Goal: Task Accomplishment & Management: Manage account settings

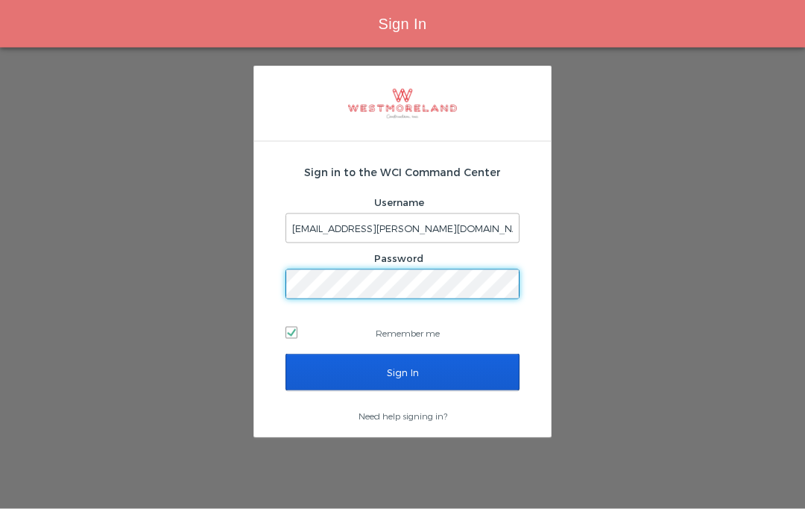
scroll to position [63, 0]
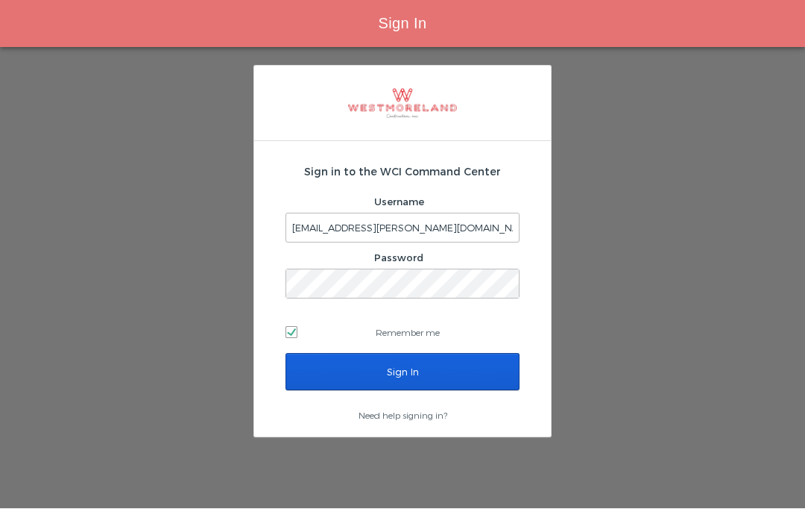
click at [465, 353] on input "Sign In" at bounding box center [403, 371] width 234 height 37
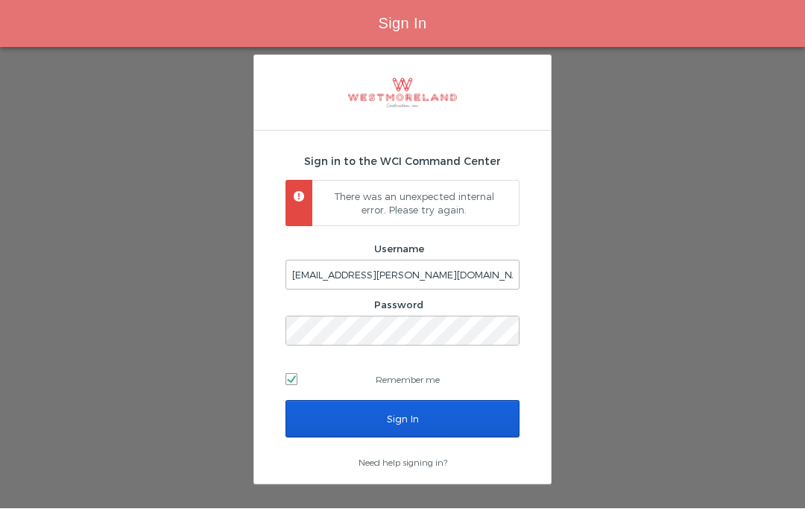
click at [476, 400] on input "Sign In" at bounding box center [403, 418] width 234 height 37
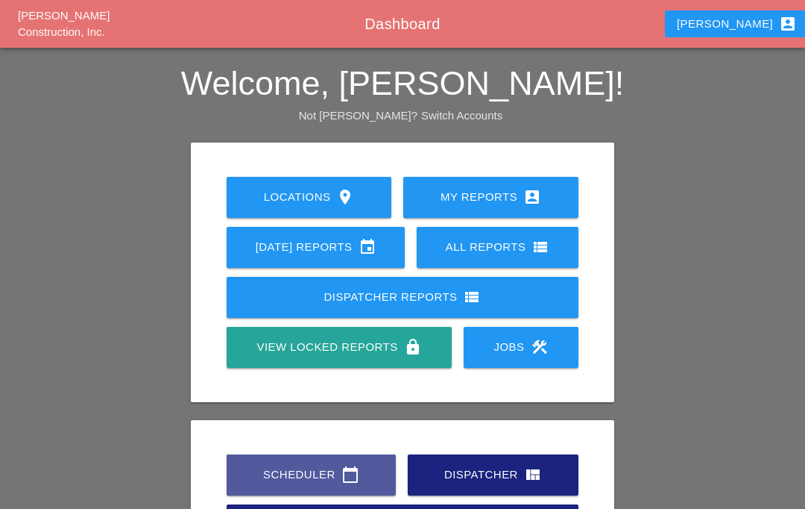
click at [350, 478] on icon "calendar_today" at bounding box center [351, 474] width 18 height 18
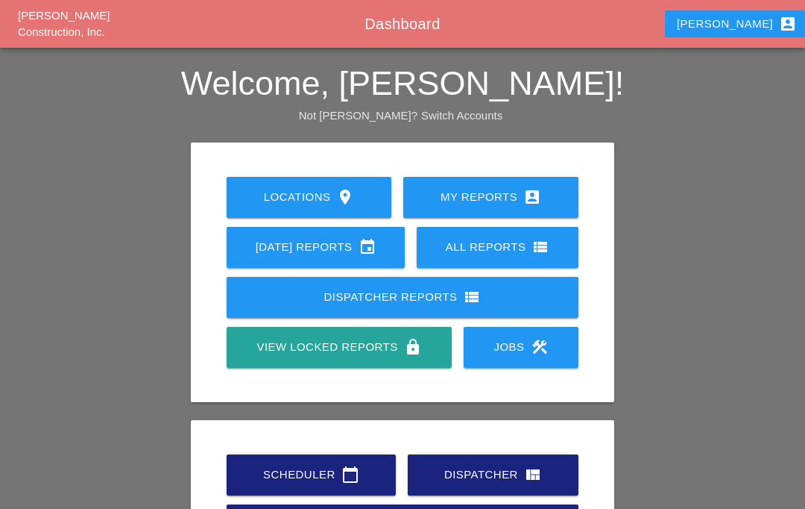
click at [358, 474] on div "Scheduler calendar_today" at bounding box center [312, 474] width 122 height 18
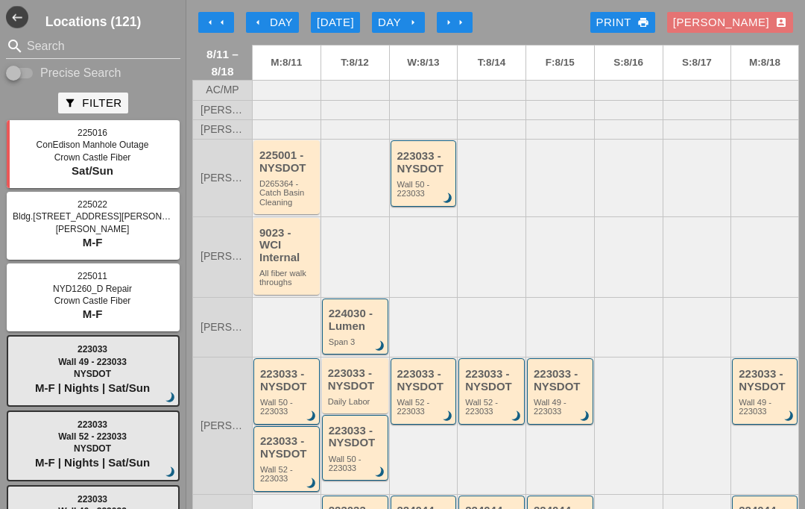
click at [281, 26] on div "arrow_left Day" at bounding box center [272, 22] width 41 height 17
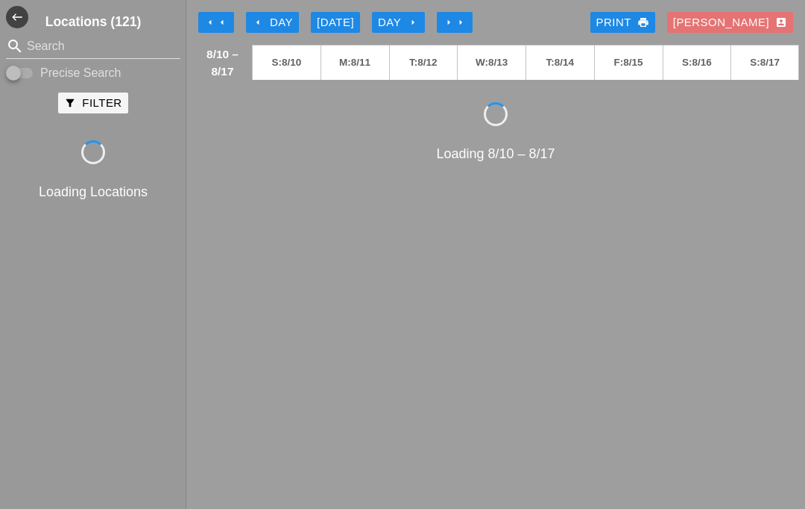
click at [285, 20] on div "arrow_left Day" at bounding box center [272, 22] width 41 height 17
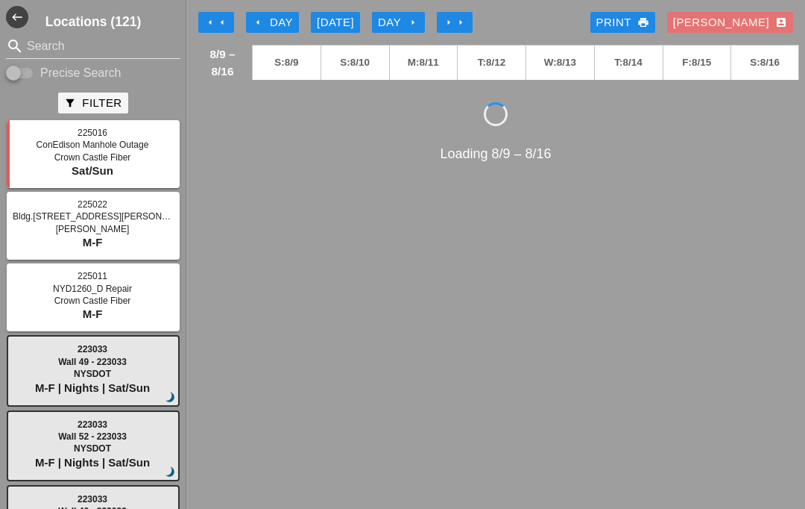
click at [274, 16] on div "arrow_left Day" at bounding box center [272, 22] width 41 height 17
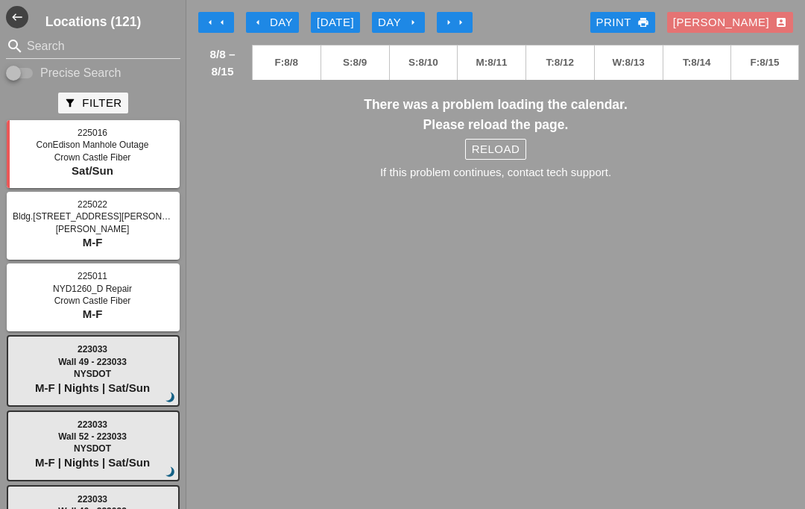
click at [540, 120] on h3 "There was a problem loading the calendar. Please reload the page." at bounding box center [495, 115] width 607 height 40
click at [503, 146] on div "Reload" at bounding box center [496, 149] width 48 height 17
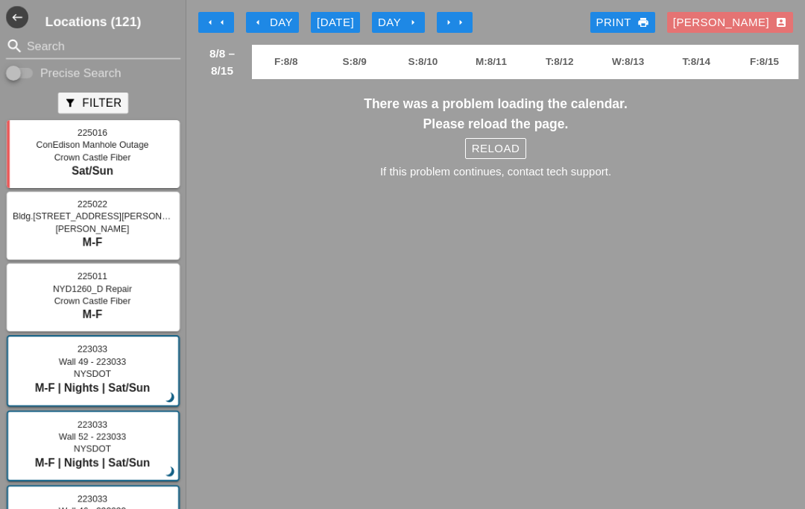
click at [514, 139] on button "Reload" at bounding box center [495, 148] width 61 height 21
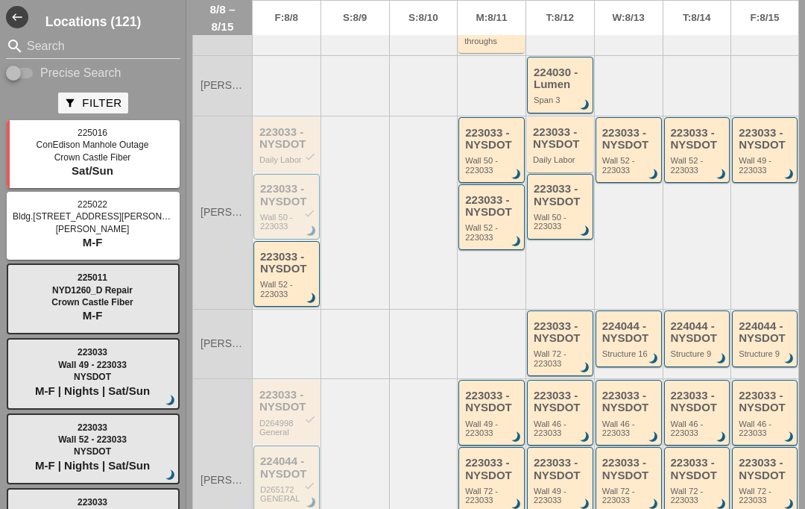
scroll to position [292, 0]
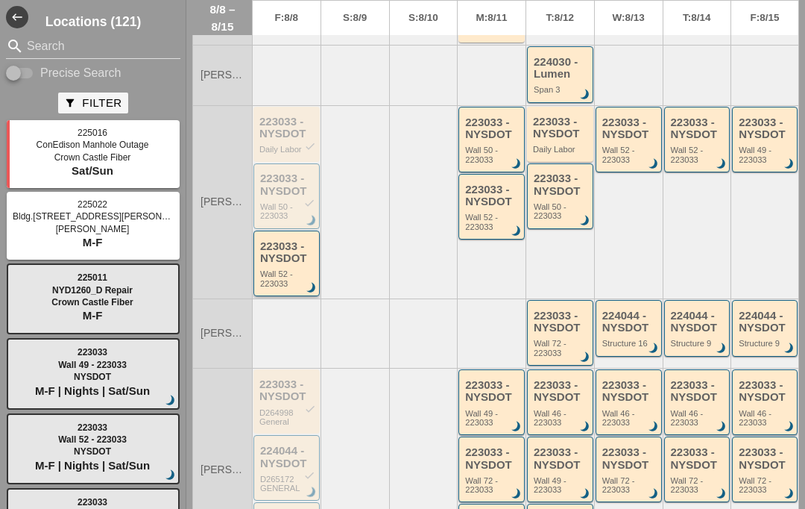
click at [294, 269] on div "Wall 52 - 223033" at bounding box center [287, 278] width 55 height 19
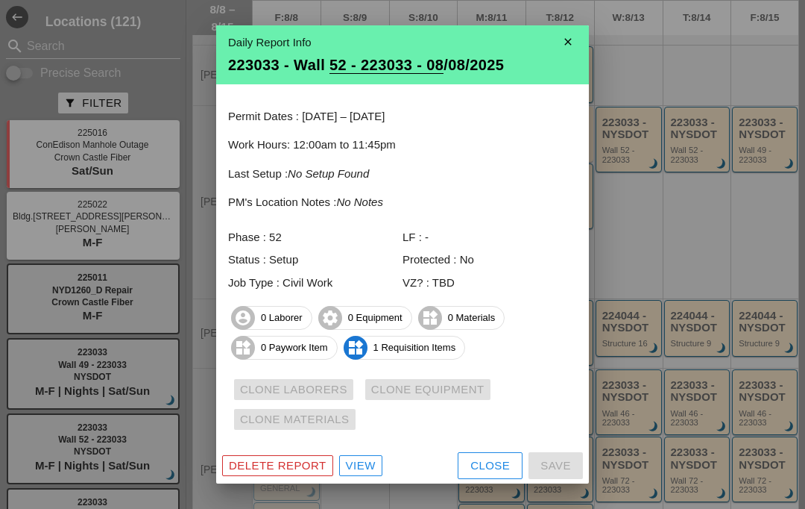
scroll to position [1, 0]
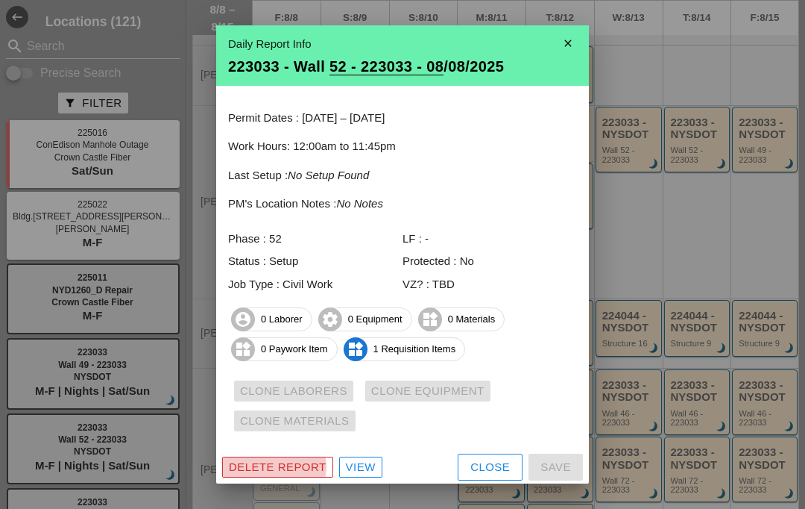
click at [294, 459] on div "Delete Report" at bounding box center [278, 467] width 98 height 17
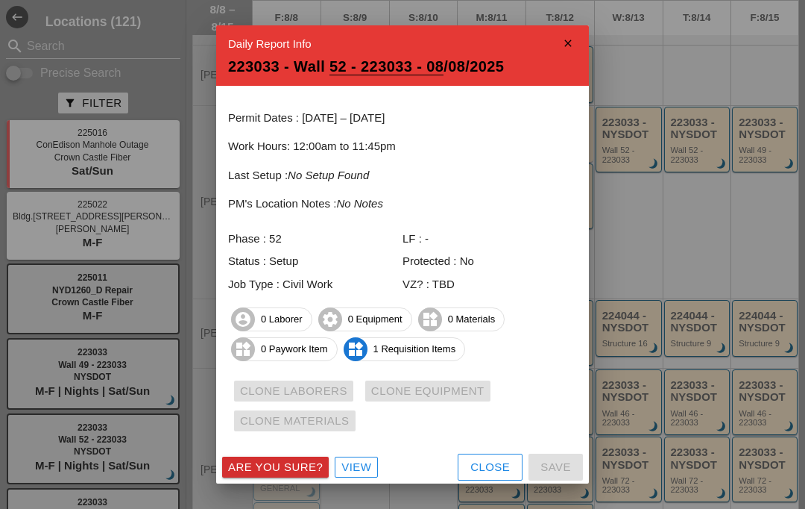
click at [308, 456] on button "Are you sure?" at bounding box center [275, 466] width 107 height 21
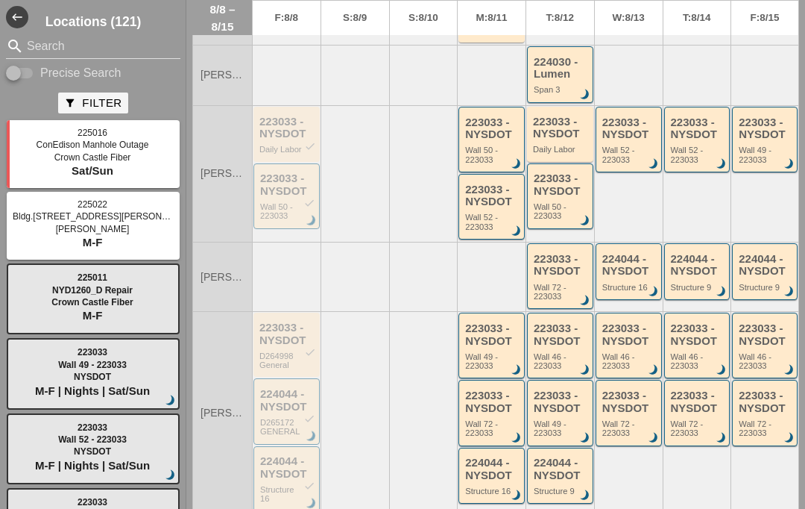
click at [291, 208] on div "Wall 50 - 223033" at bounding box center [287, 211] width 55 height 19
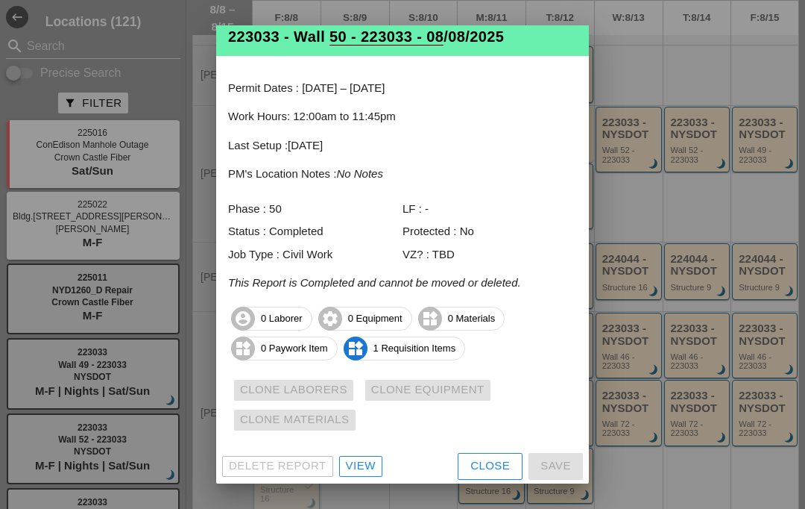
scroll to position [30, 0]
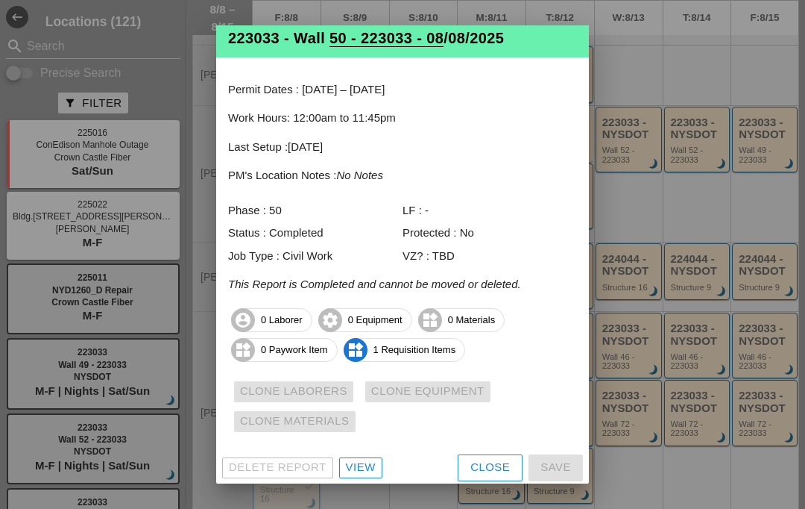
click at [364, 457] on link "View" at bounding box center [360, 467] width 43 height 21
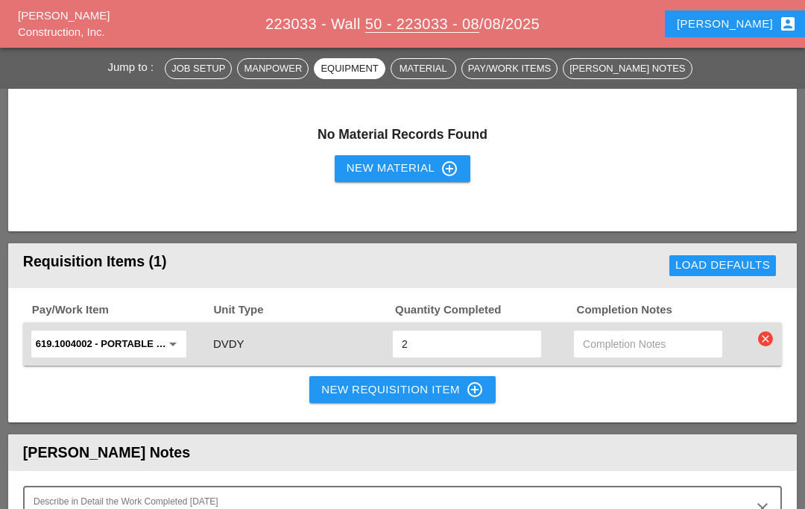
scroll to position [1045, 0]
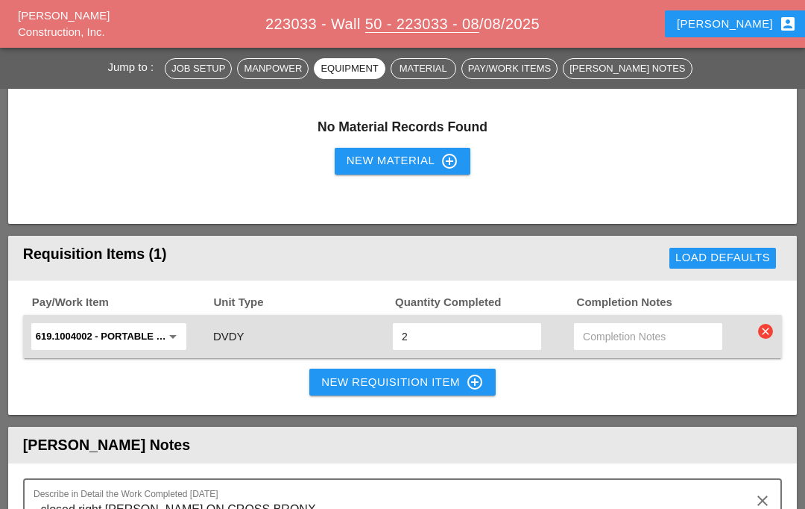
click at [428, 341] on input "2" at bounding box center [467, 336] width 131 height 24
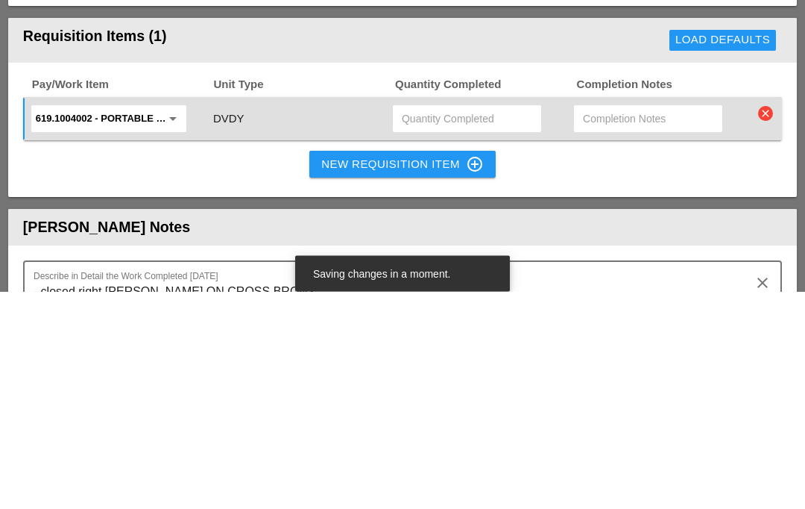
type input "4"
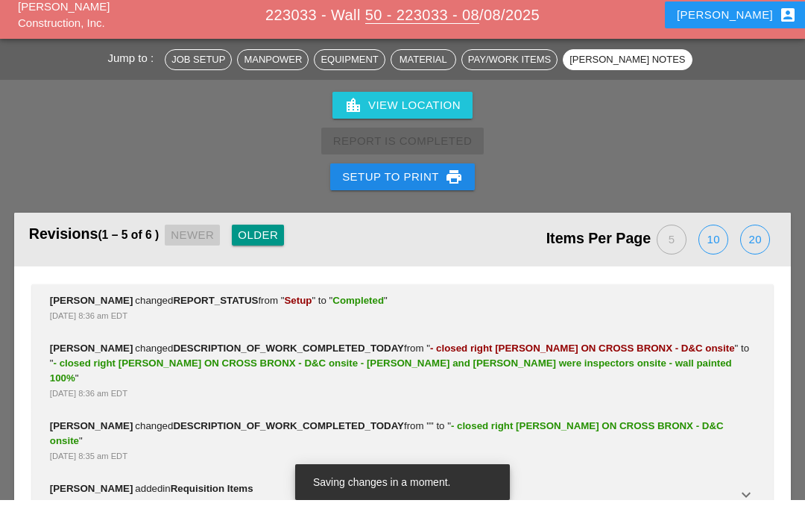
scroll to position [2004, 0]
